Goal: Information Seeking & Learning: Learn about a topic

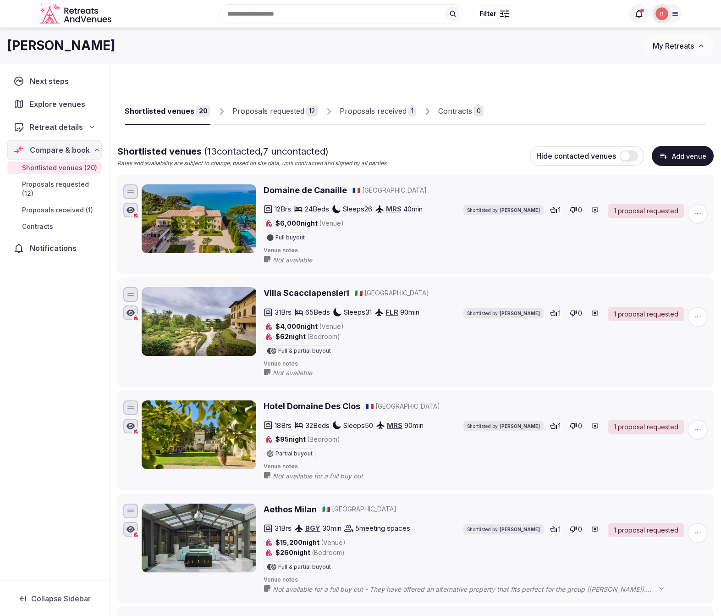
click at [379, 109] on div "Proposals received" at bounding box center [373, 110] width 67 height 11
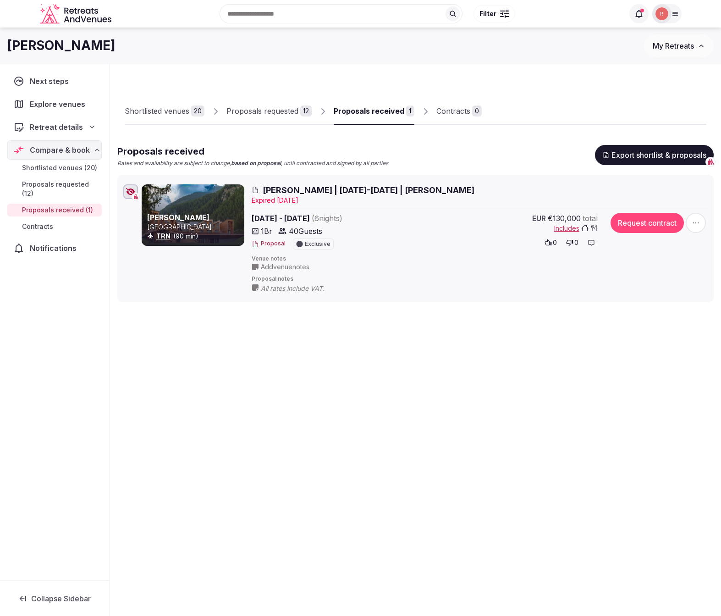
click at [270, 242] on button "Proposal" at bounding box center [269, 244] width 34 height 8
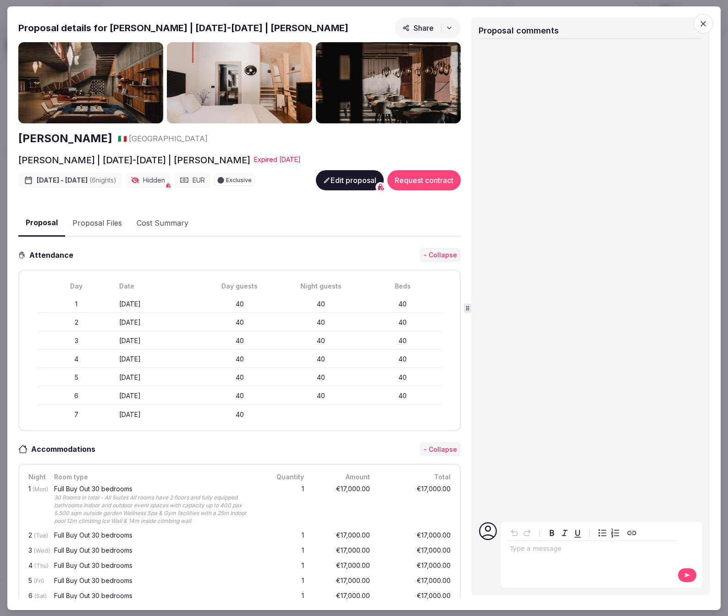
click at [425, 28] on span "Share" at bounding box center [418, 27] width 31 height 9
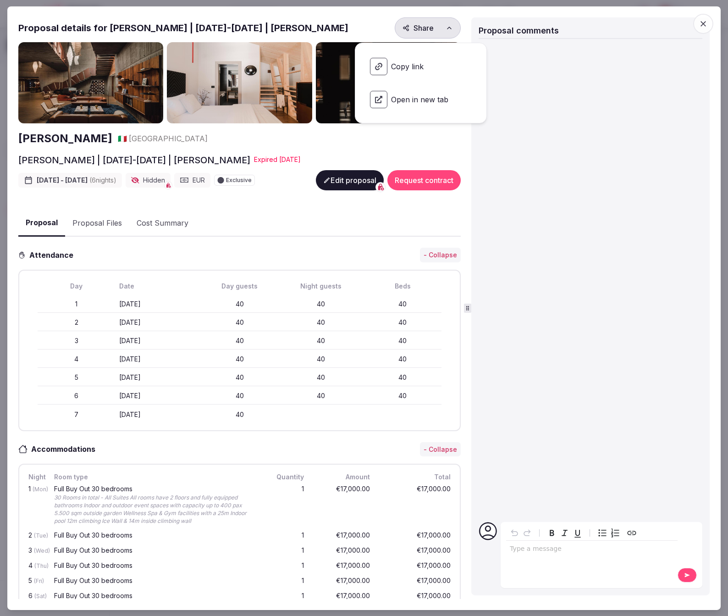
click at [405, 98] on span "Open in new tab" at bounding box center [421, 99] width 116 height 32
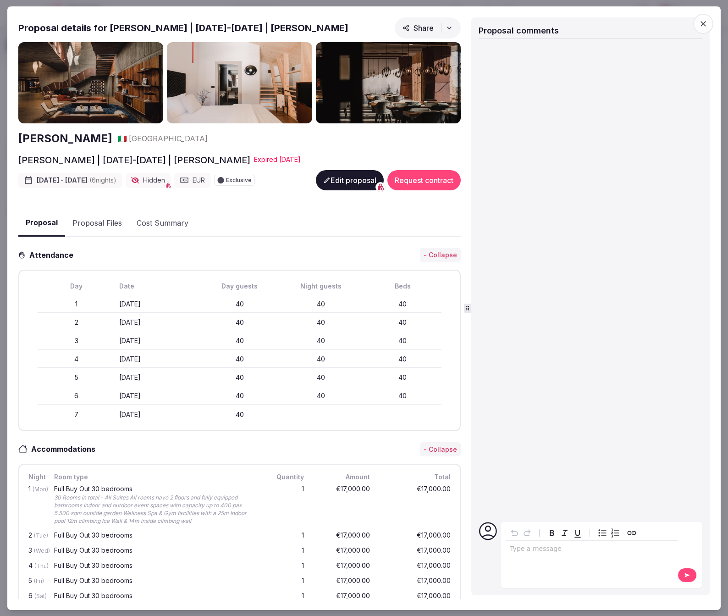
click at [705, 21] on icon "button" at bounding box center [704, 24] width 6 height 6
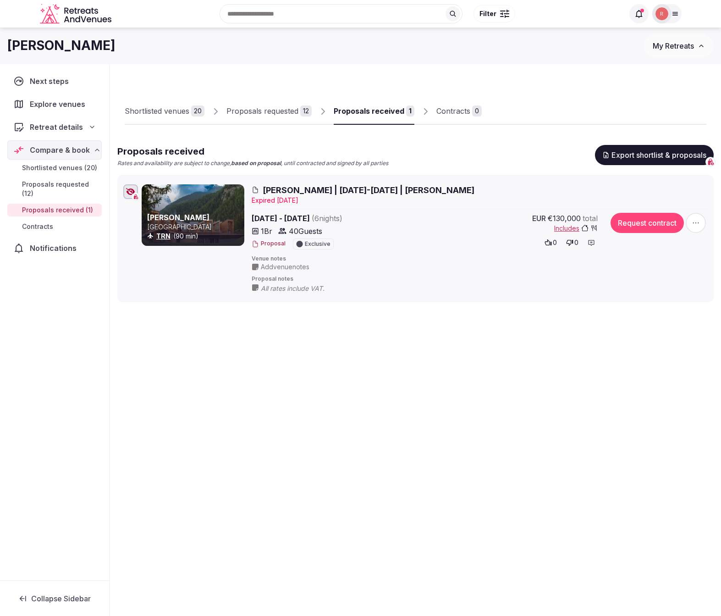
click at [369, 429] on div "Shortlisted venues 20 Proposals requested 12 Proposals received 1 Contracts 0 P…" at bounding box center [415, 355] width 611 height 583
drag, startPoint x: 326, startPoint y: 454, endPoint x: 272, endPoint y: 345, distance: 121.8
click at [326, 454] on div "Shortlisted venues 20 Proposals requested 12 Proposals received 1 Contracts 0 P…" at bounding box center [415, 355] width 611 height 583
click at [345, 432] on div "Shortlisted venues 20 Proposals requested 12 Proposals received 1 Contracts 0 P…" at bounding box center [415, 355] width 611 height 583
drag, startPoint x: 242, startPoint y: 444, endPoint x: 204, endPoint y: 323, distance: 126.6
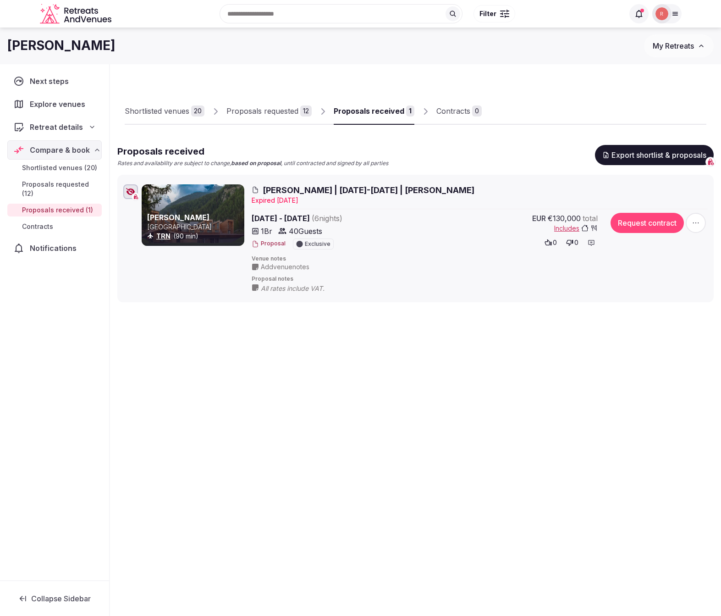
click at [242, 444] on div "Shortlisted venues 20 Proposals requested 12 Proposals received 1 Contracts 0 P…" at bounding box center [415, 355] width 611 height 583
click at [303, 428] on div "Shortlisted venues 20 Proposals requested 12 Proposals received 1 Contracts 0 P…" at bounding box center [415, 355] width 611 height 583
click at [342, 468] on div "Shortlisted venues 20 Proposals requested 12 Proposals received 1 Contracts 0 P…" at bounding box center [415, 355] width 611 height 583
click at [240, 462] on div "Shortlisted venues 20 Proposals requested 12 Proposals received 1 Contracts 0 P…" at bounding box center [415, 355] width 611 height 583
drag, startPoint x: 198, startPoint y: 416, endPoint x: 189, endPoint y: 382, distance: 34.6
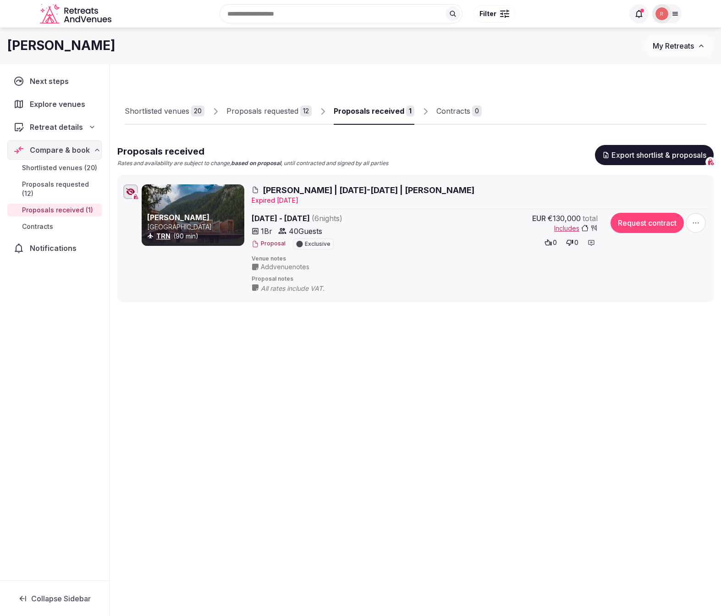
click at [197, 407] on div "Shortlisted venues 20 Proposals requested 12 Proposals received 1 Contracts 0 P…" at bounding box center [415, 355] width 611 height 583
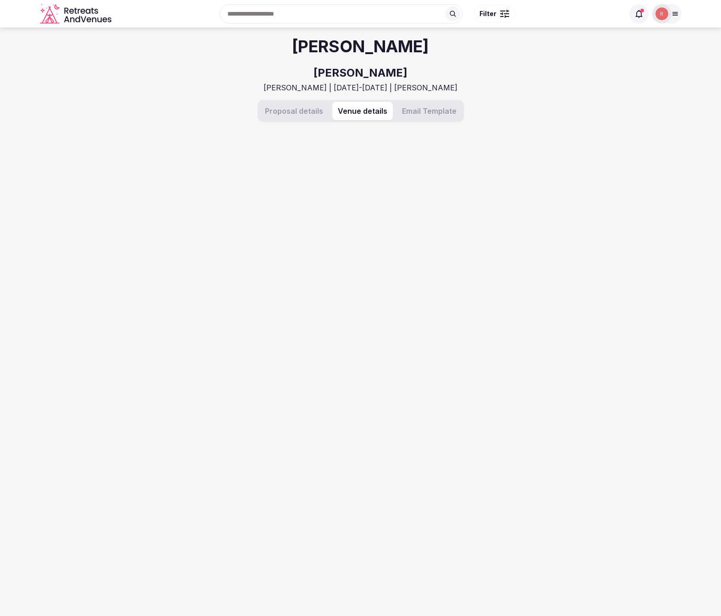
click at [362, 113] on button "Venue details" at bounding box center [362, 111] width 61 height 18
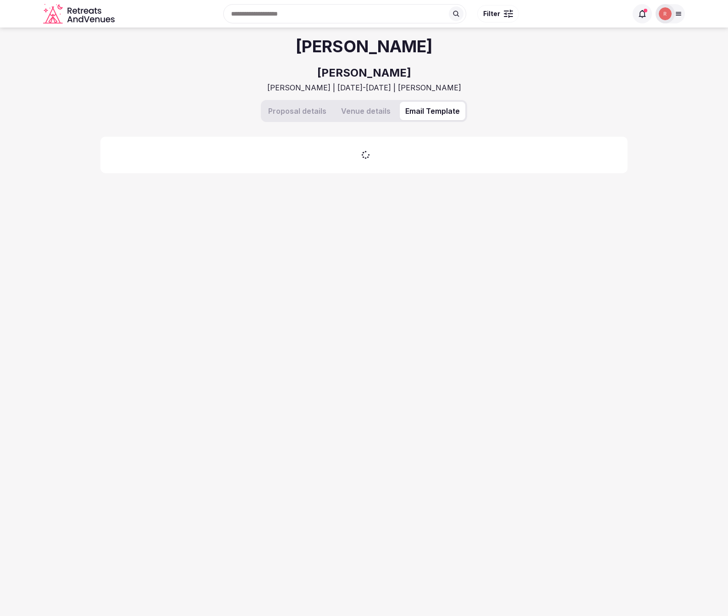
click at [430, 113] on button "Email Template" at bounding box center [433, 111] width 66 height 18
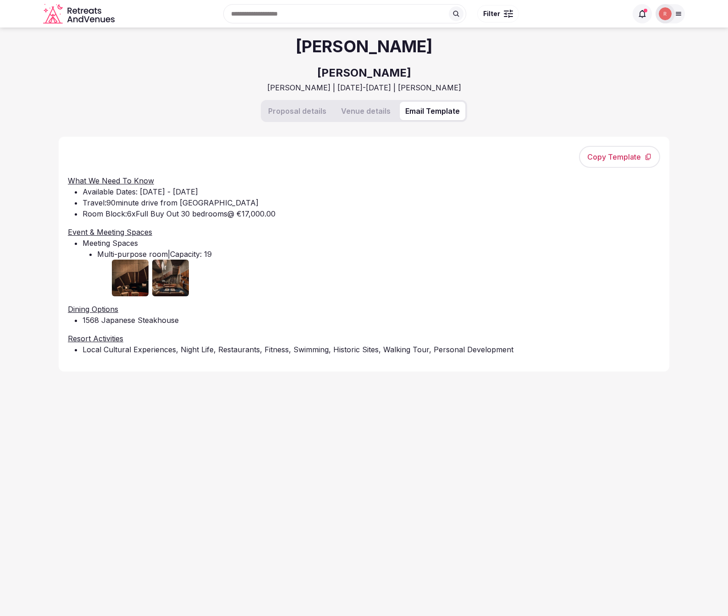
click at [629, 158] on button "Copy Template" at bounding box center [619, 157] width 81 height 22
drag, startPoint x: 99, startPoint y: 319, endPoint x: 195, endPoint y: 317, distance: 95.4
click at [195, 317] on li "1568 Japanese Steakhouse" at bounding box center [372, 319] width 578 height 11
click at [183, 323] on li "1568 Japanese Steakhouse" at bounding box center [372, 319] width 578 height 11
drag, startPoint x: 187, startPoint y: 319, endPoint x: 88, endPoint y: 315, distance: 99.1
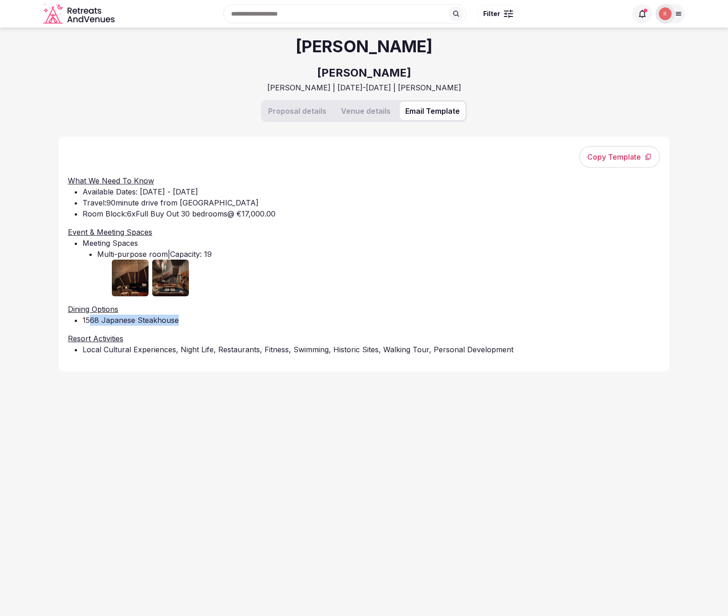
click at [88, 315] on li "1568 Japanese Steakhouse" at bounding box center [372, 319] width 578 height 11
click at [106, 319] on li "1568 Japanese Steakhouse" at bounding box center [372, 319] width 578 height 11
click at [193, 400] on div "Aaron Parach Aethos Monterosa Aethos Monterosa | 23-29 June | Aaron Proposal de…" at bounding box center [364, 316] width 611 height 577
drag, startPoint x: 217, startPoint y: 365, endPoint x: 248, endPoint y: 353, distance: 33.3
click at [217, 365] on div "Copy Template What We Need To Know Available Dates: Jun 23rd - 29th, 2025 Trave…" at bounding box center [364, 254] width 611 height 235
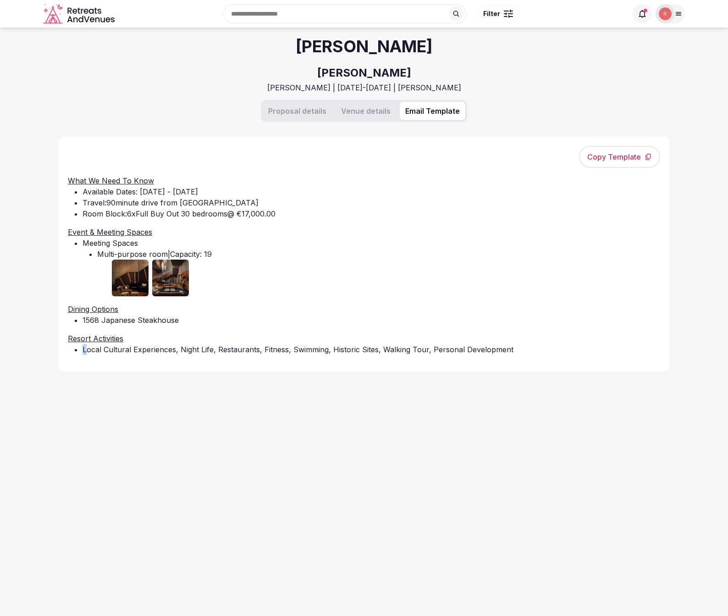
drag, startPoint x: 522, startPoint y: 343, endPoint x: 75, endPoint y: 359, distance: 446.8
click at [84, 348] on li "Local Cultural Experiences, Night Life, Restaurants, Fitness, Swimming, Histori…" at bounding box center [372, 349] width 578 height 11
click at [96, 353] on li "Local Cultural Experiences, Night Life, Restaurants, Fitness, Swimming, Histori…" at bounding box center [372, 349] width 578 height 11
drag, startPoint x: 92, startPoint y: 353, endPoint x: 418, endPoint y: 349, distance: 326.4
click at [414, 350] on li "Local Cultural Experiences, Night Life, Restaurants, Fitness, Swimming, Histori…" at bounding box center [372, 349] width 578 height 11
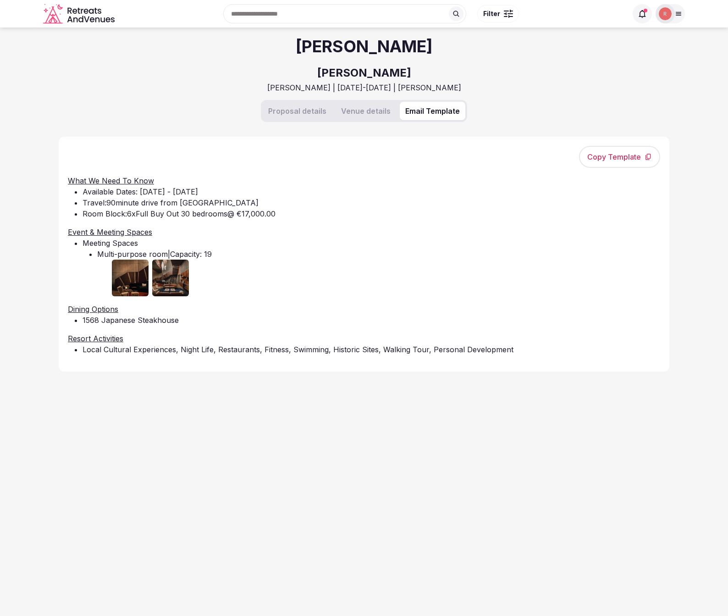
drag, startPoint x: 419, startPoint y: 349, endPoint x: 408, endPoint y: 365, distance: 19.1
click at [418, 350] on li "Local Cultural Experiences, Night Life, Restaurants, Fitness, Swimming, Histori…" at bounding box center [372, 349] width 578 height 11
click at [375, 408] on div "Aaron Parach Aethos Monterosa Aethos Monterosa | 23-29 June | Aaron Proposal de…" at bounding box center [364, 316] width 611 height 577
drag, startPoint x: 424, startPoint y: 463, endPoint x: 423, endPoint y: 450, distance: 13.8
click at [424, 463] on div "Aaron Parach Aethos Monterosa Aethos Monterosa | 23-29 June | Aaron Proposal de…" at bounding box center [364, 316] width 611 height 577
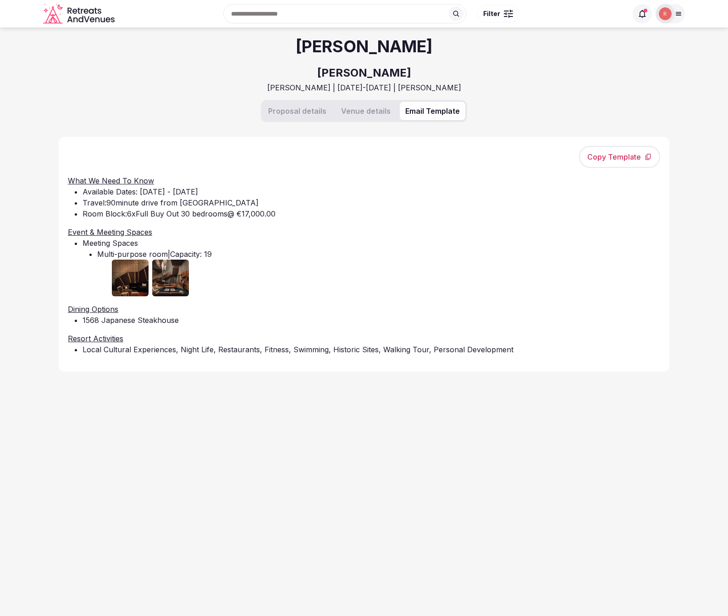
click at [473, 444] on div "Aaron Parach Aethos Monterosa Aethos Monterosa | 23-29 June | Aaron Proposal de…" at bounding box center [364, 316] width 611 height 577
click at [407, 423] on div "Aaron Parach Aethos Monterosa Aethos Monterosa | 23-29 June | Aaron Proposal de…" at bounding box center [364, 316] width 611 height 577
click at [409, 425] on div "Aaron Parach Aethos Monterosa Aethos Monterosa | 23-29 June | Aaron Proposal de…" at bounding box center [364, 316] width 611 height 577
click at [373, 424] on div "Aaron Parach Aethos Monterosa Aethos Monterosa | 23-29 June | Aaron Proposal de…" at bounding box center [364, 316] width 611 height 577
click at [374, 423] on div "Aaron Parach Aethos Monterosa Aethos Monterosa | 23-29 June | Aaron Proposal de…" at bounding box center [364, 316] width 611 height 577
